Goal: Transaction & Acquisition: Purchase product/service

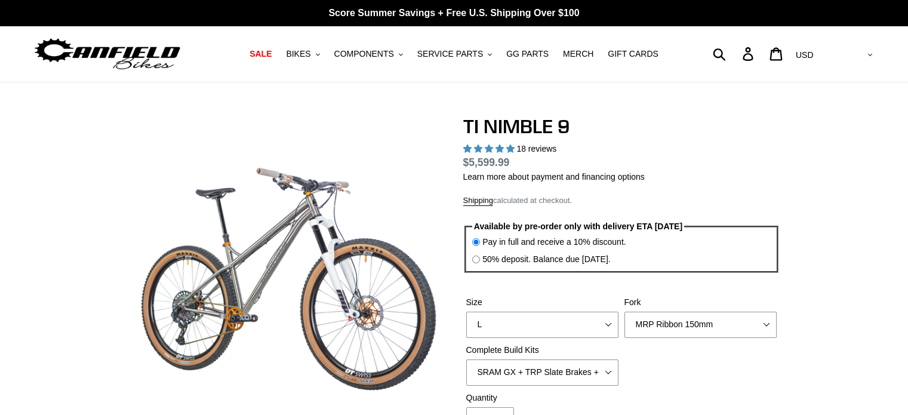
select select "highest-rating"
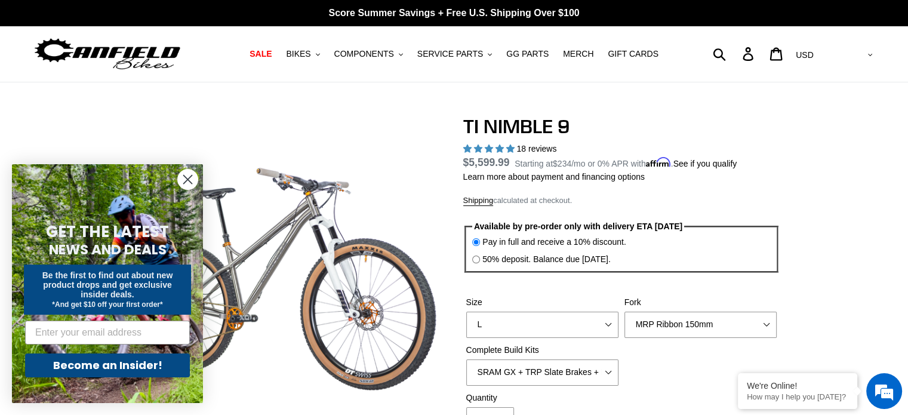
click at [185, 174] on circle "Close dialog" at bounding box center [188, 179] width 20 height 20
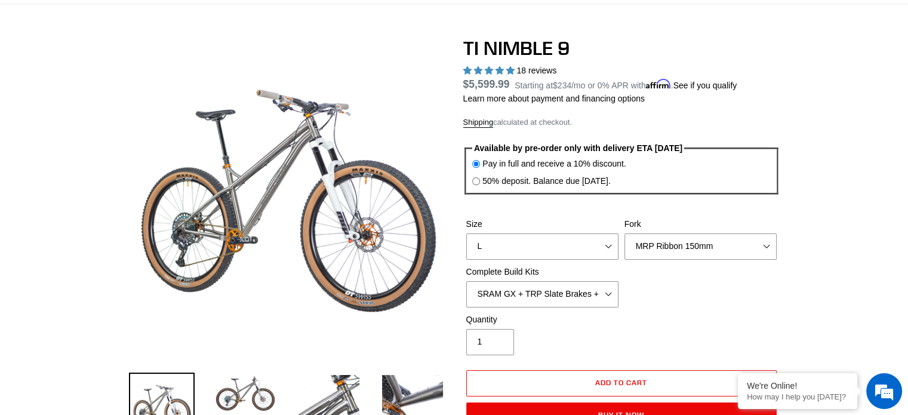
scroll to position [115, 0]
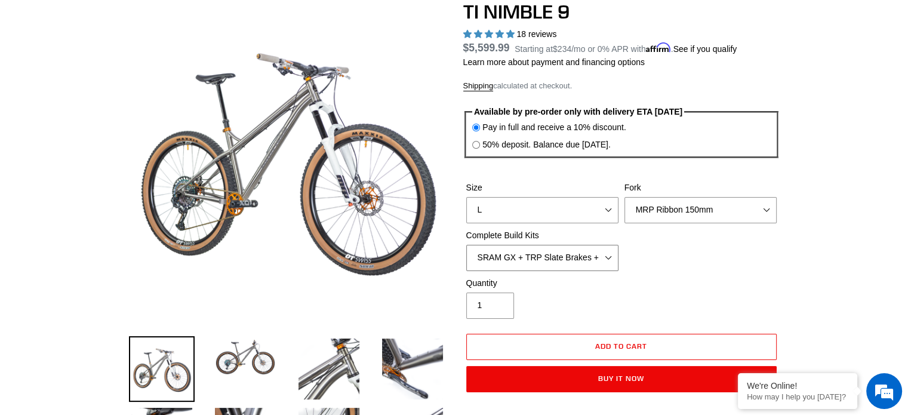
click at [610, 260] on select "SRAM GX + TRP Slate Brakes + Rotors + e13 LG-1 Wheels SHIMANO XT + SHIMANO brak…" at bounding box center [542, 258] width 152 height 26
click at [609, 210] on select "S M L XL / XXL (Specify at checkout)" at bounding box center [542, 210] width 152 height 26
select select "M"
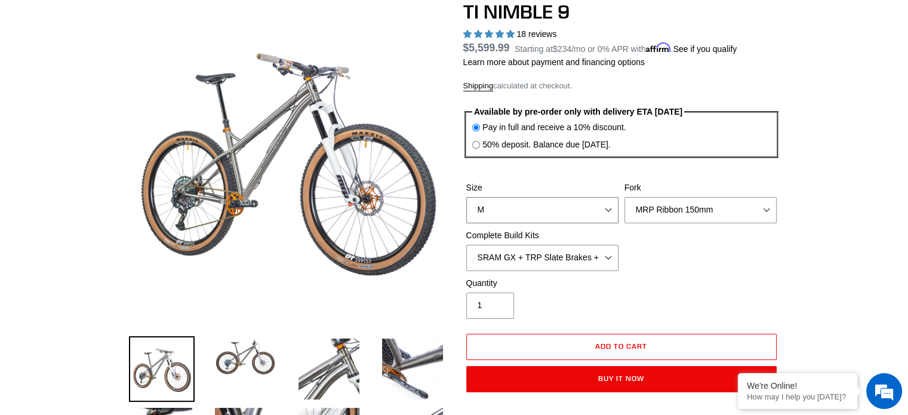
click at [466, 197] on select "S M L XL / XXL (Specify at checkout)" at bounding box center [542, 210] width 152 height 26
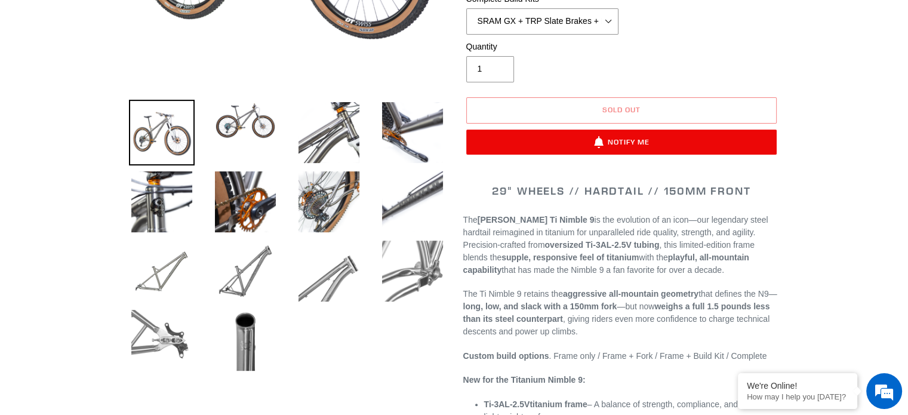
scroll to position [350, 0]
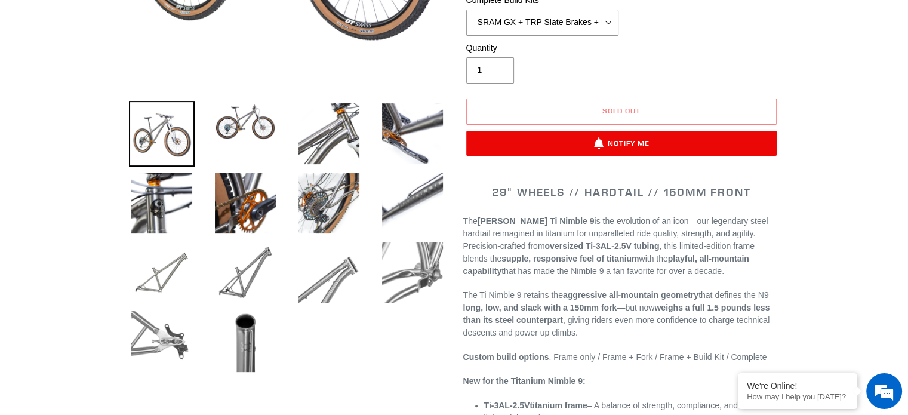
click at [155, 344] on img at bounding box center [162, 342] width 66 height 66
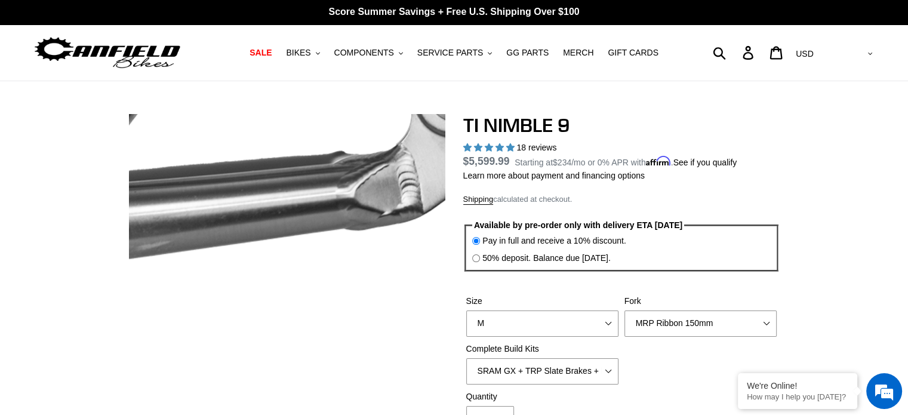
scroll to position [0, 0]
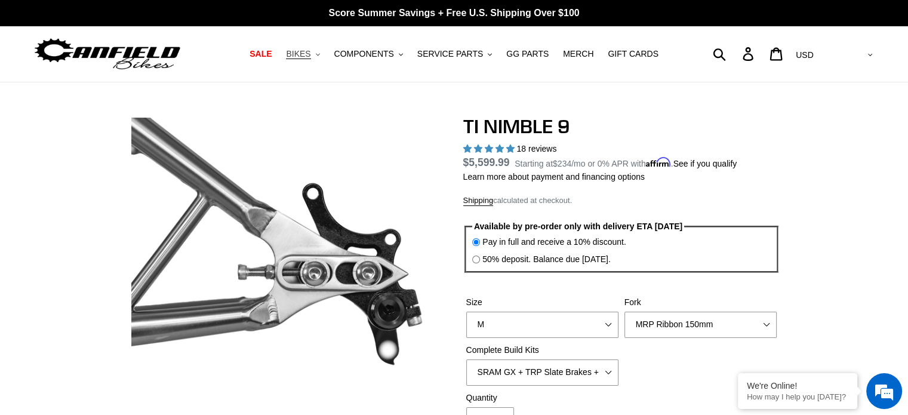
click at [310, 51] on span "BIKES" at bounding box center [298, 54] width 24 height 10
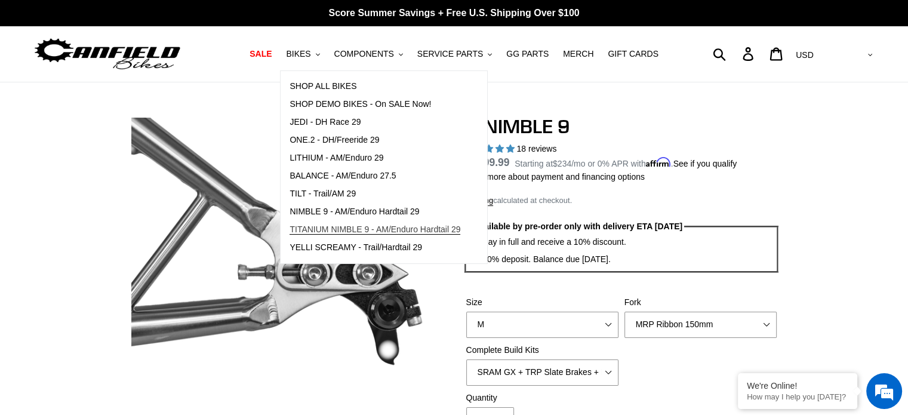
click at [350, 229] on span "TITANIUM NIMBLE 9 - AM/Enduro Hardtail 29" at bounding box center [374, 229] width 171 height 10
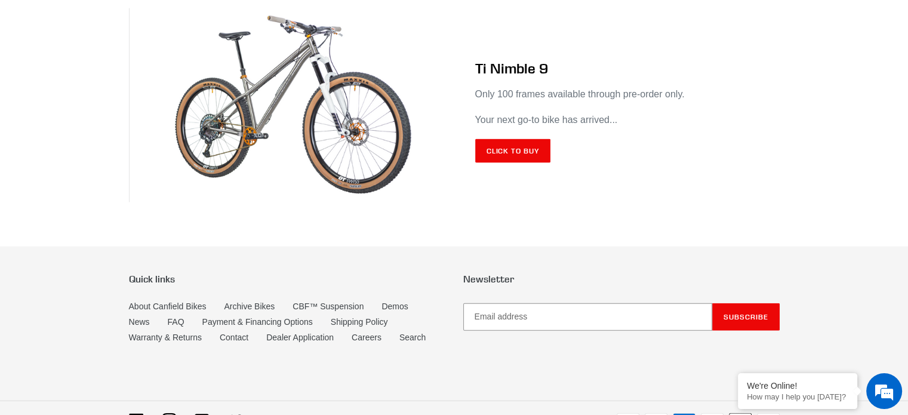
scroll to position [7179, 0]
